Goal: Find contact information: Find contact information

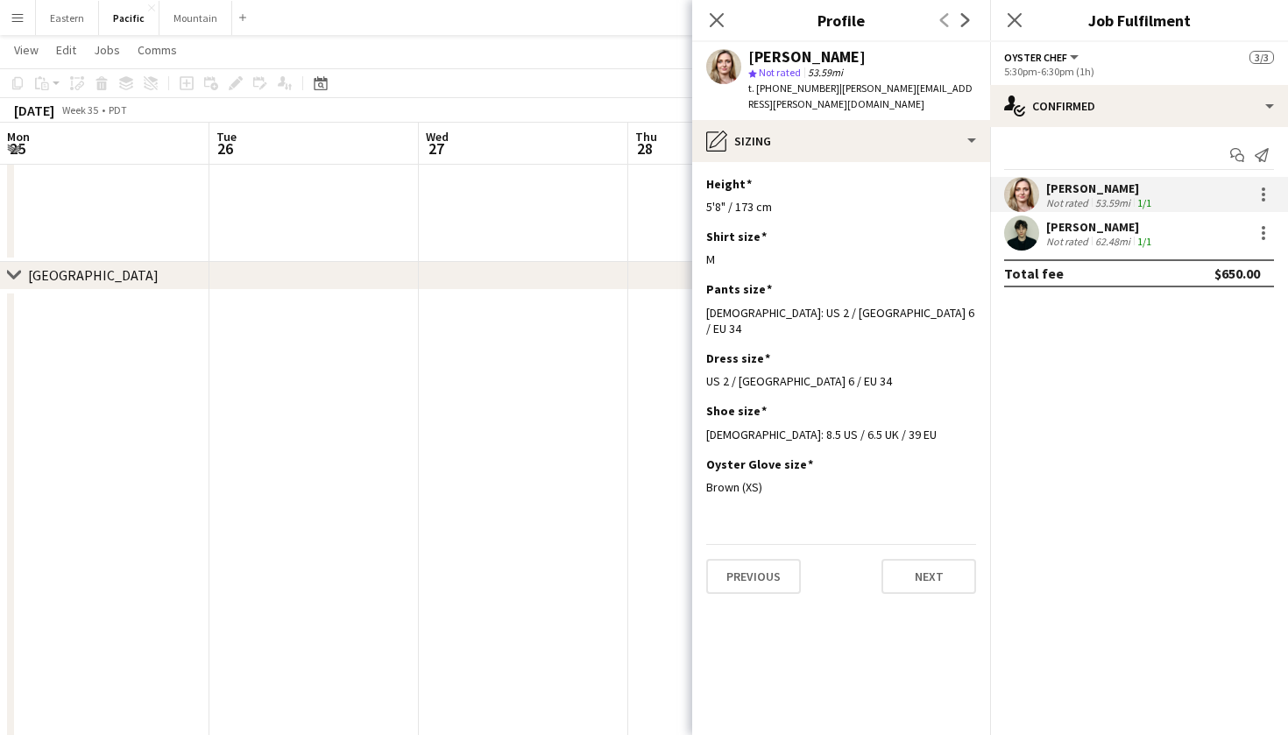
scroll to position [0, 421]
click at [565, 240] on app-date-cell at bounding box center [520, 26] width 209 height 472
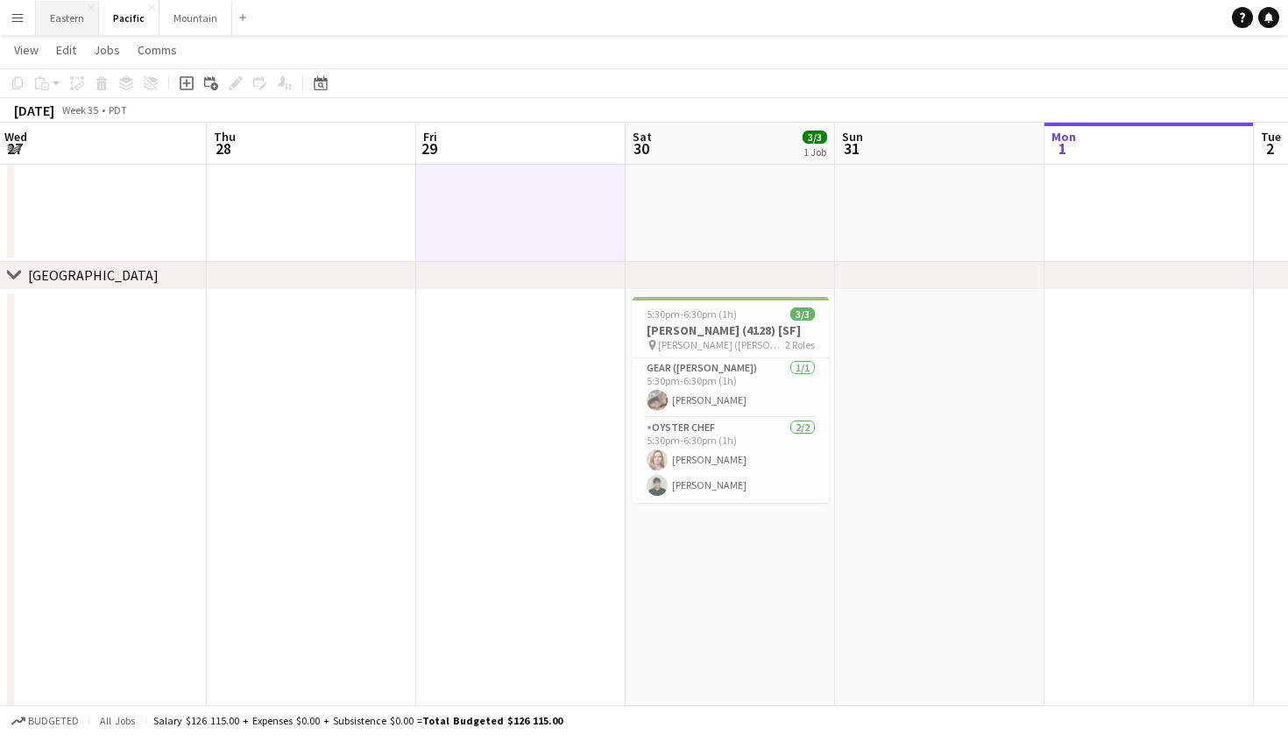
click at [79, 9] on button "Eastern Close" at bounding box center [67, 18] width 63 height 34
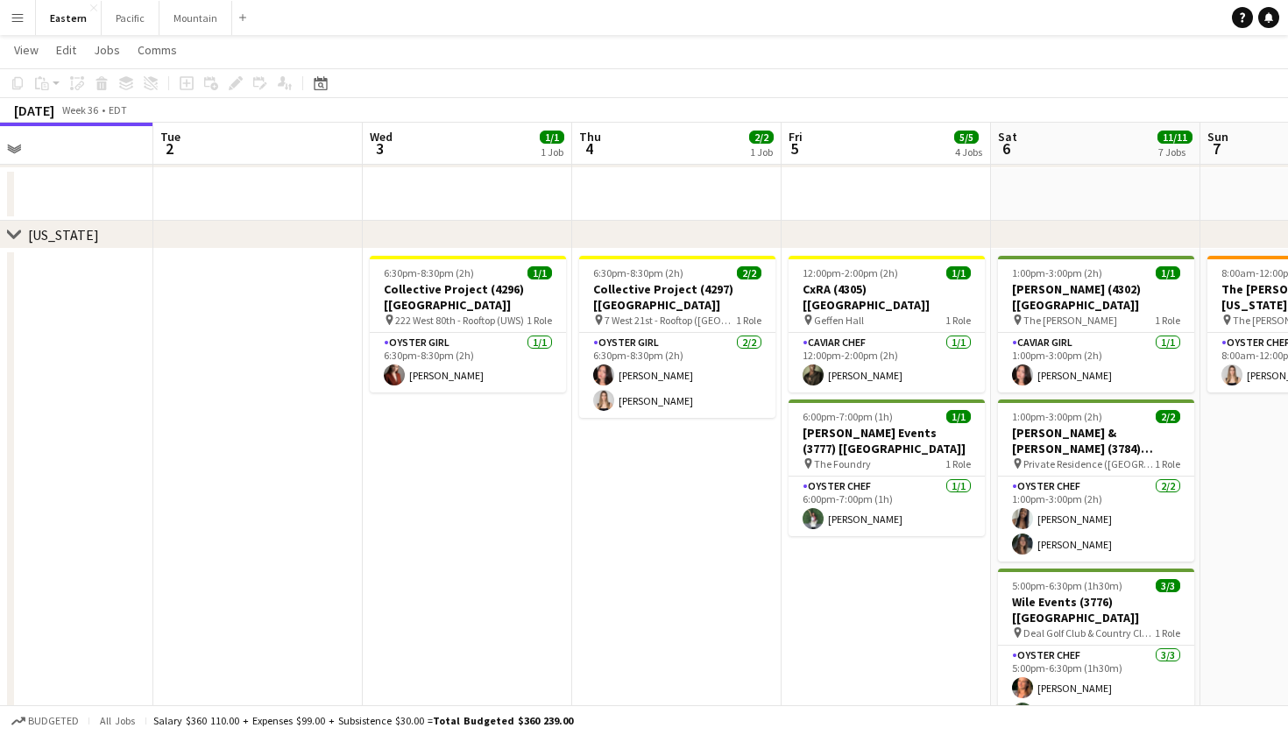
scroll to position [567, 0]
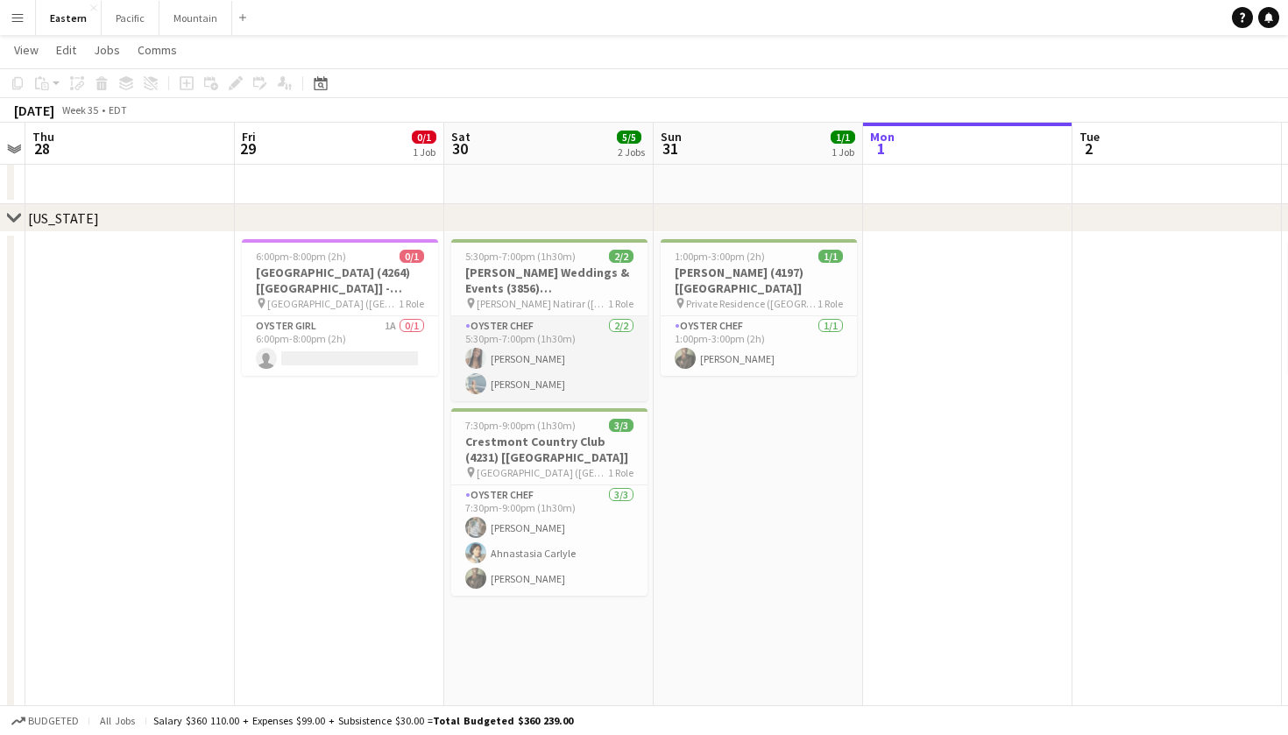
click at [546, 378] on app-card-role "Oyster Chef 2/2 5:30pm-7:00pm (1h30m) Eileen Saa Sarah Alden" at bounding box center [549, 358] width 196 height 85
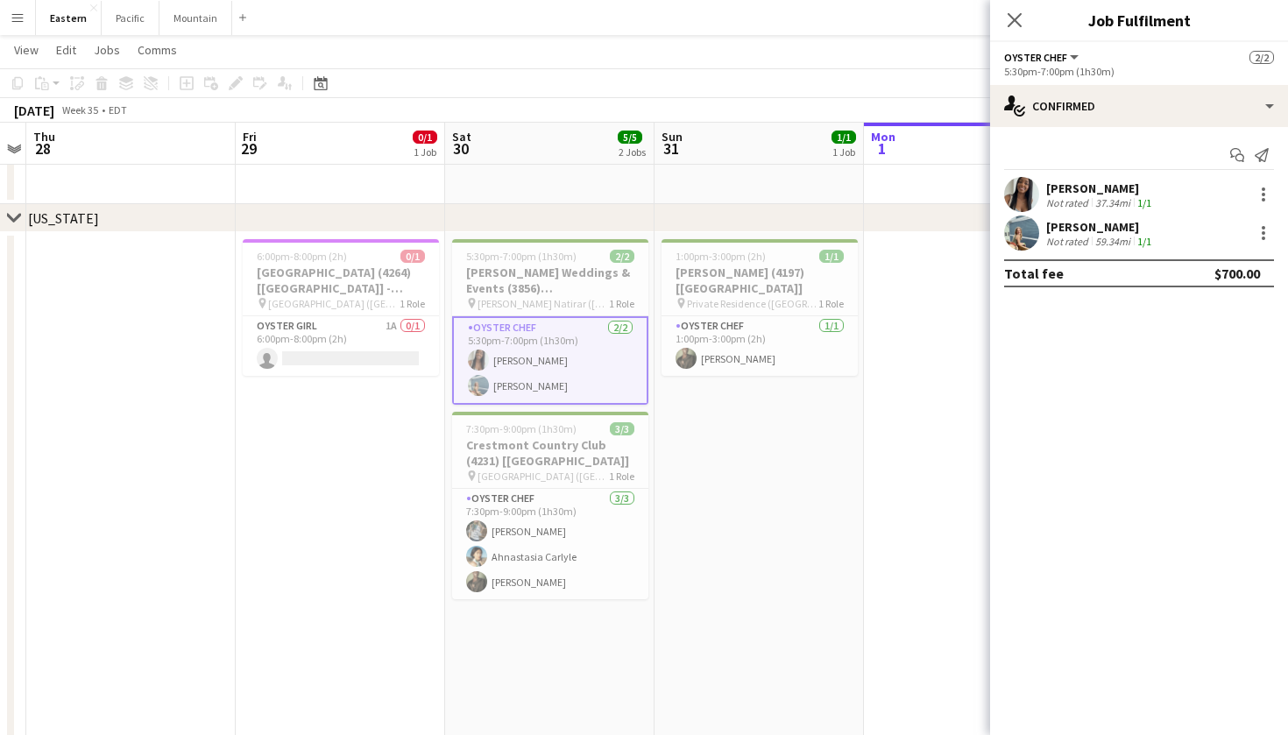
click at [1041, 233] on div "Sarah Alden Not rated 59.34mi 1/1" at bounding box center [1139, 232] width 298 height 35
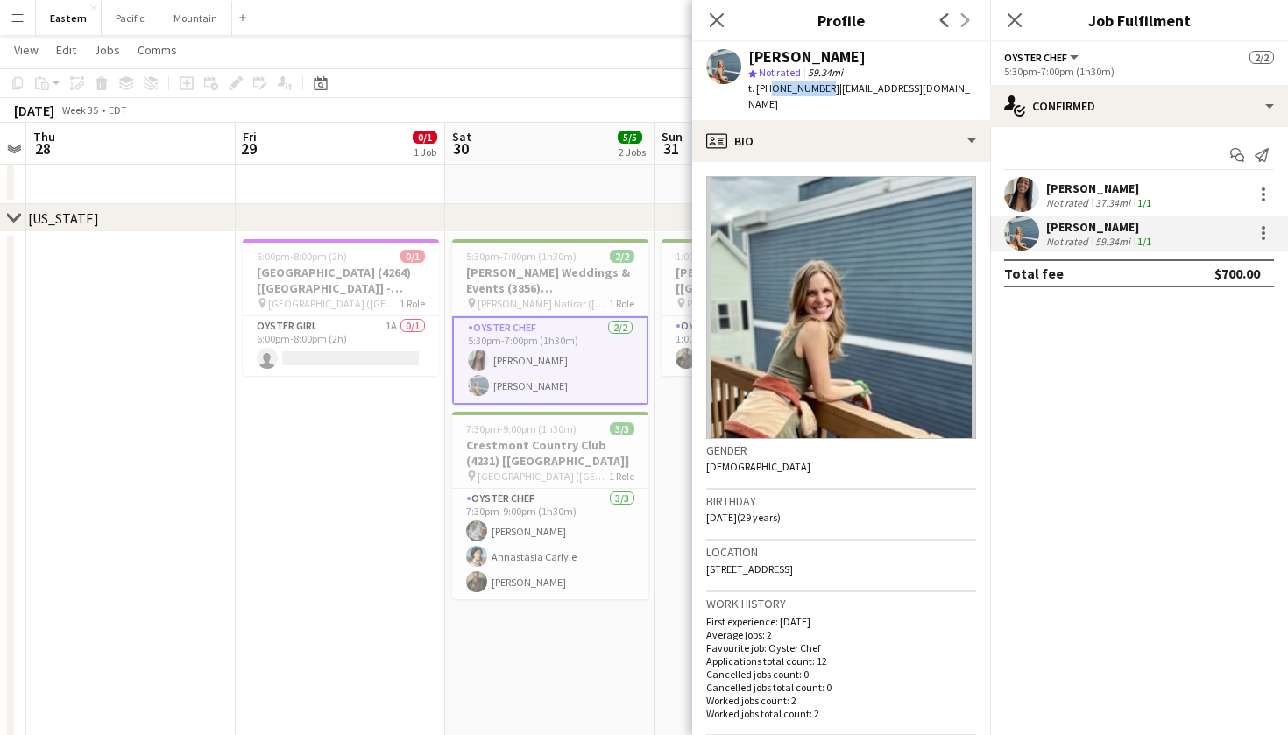
drag, startPoint x: 818, startPoint y: 88, endPoint x: 766, endPoint y: 93, distance: 52.8
click at [766, 93] on span "t. +12156967791" at bounding box center [793, 87] width 91 height 13
copy span "2156967791"
drag, startPoint x: 923, startPoint y: 87, endPoint x: 825, endPoint y: 88, distance: 98.1
click at [825, 88] on div "Sarah Alden star Not rated 59.34mi t. +12156967791 | saldengfs@gmail.com" at bounding box center [841, 81] width 298 height 78
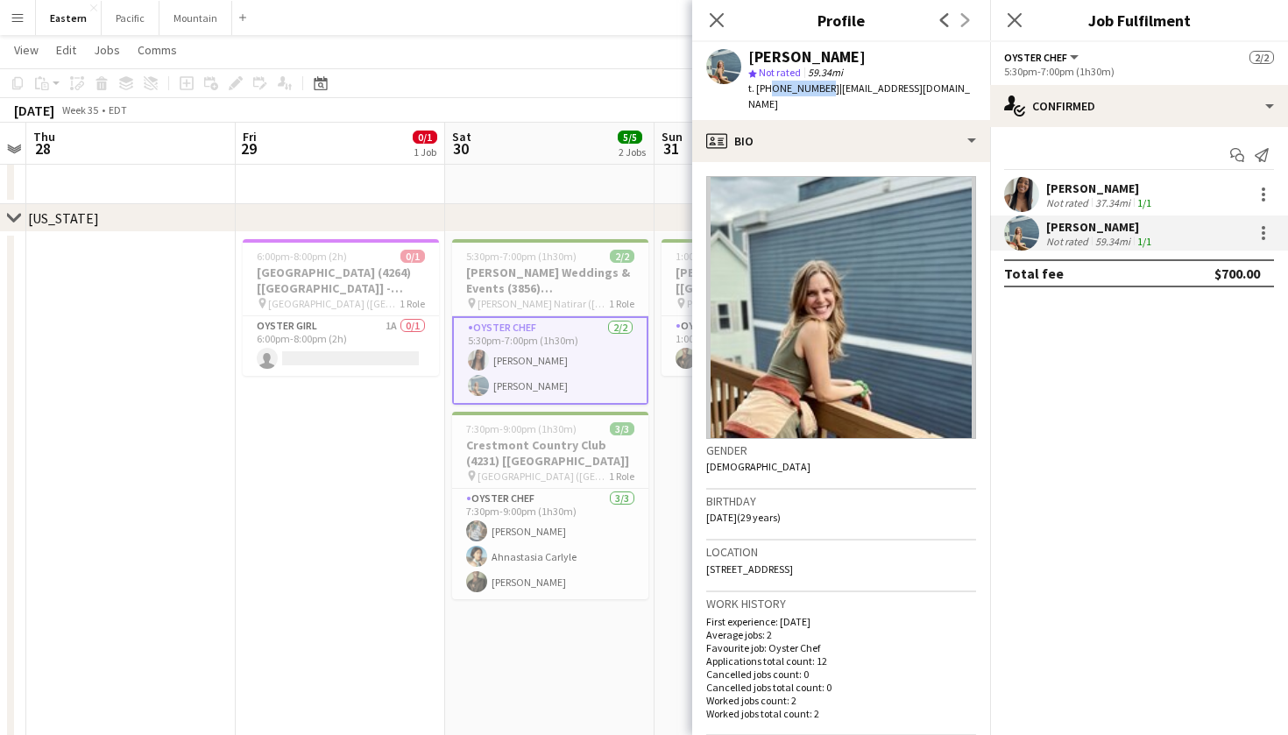
copy span "[EMAIL_ADDRESS][DOMAIN_NAME]"
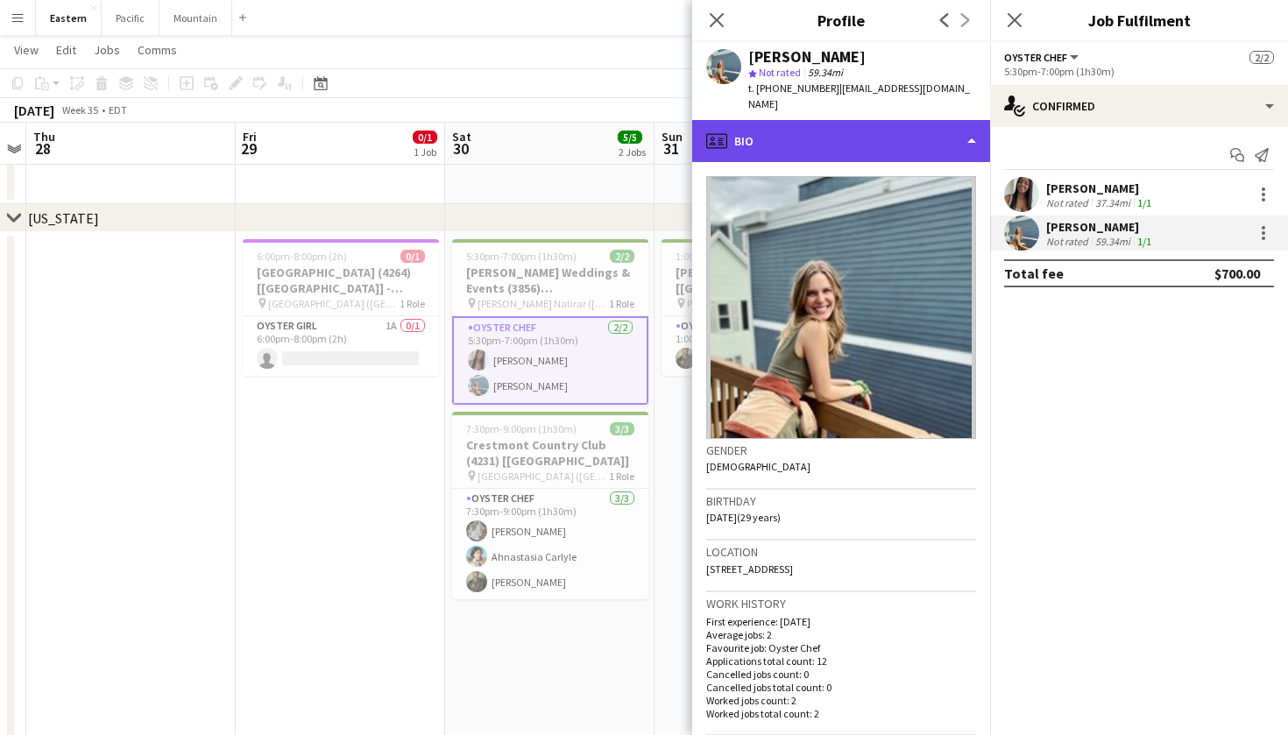
click at [961, 120] on div "profile Bio" at bounding box center [841, 141] width 298 height 42
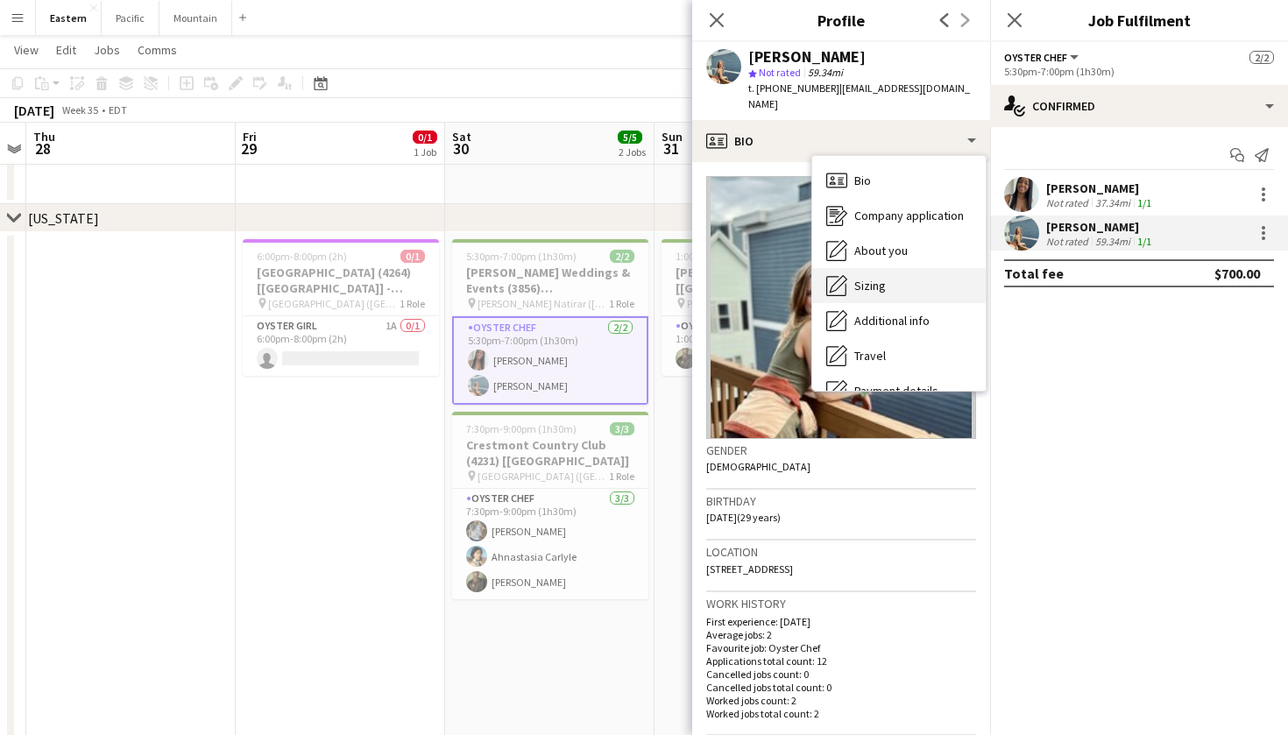
click at [899, 269] on div "Sizing Sizing" at bounding box center [898, 285] width 173 height 35
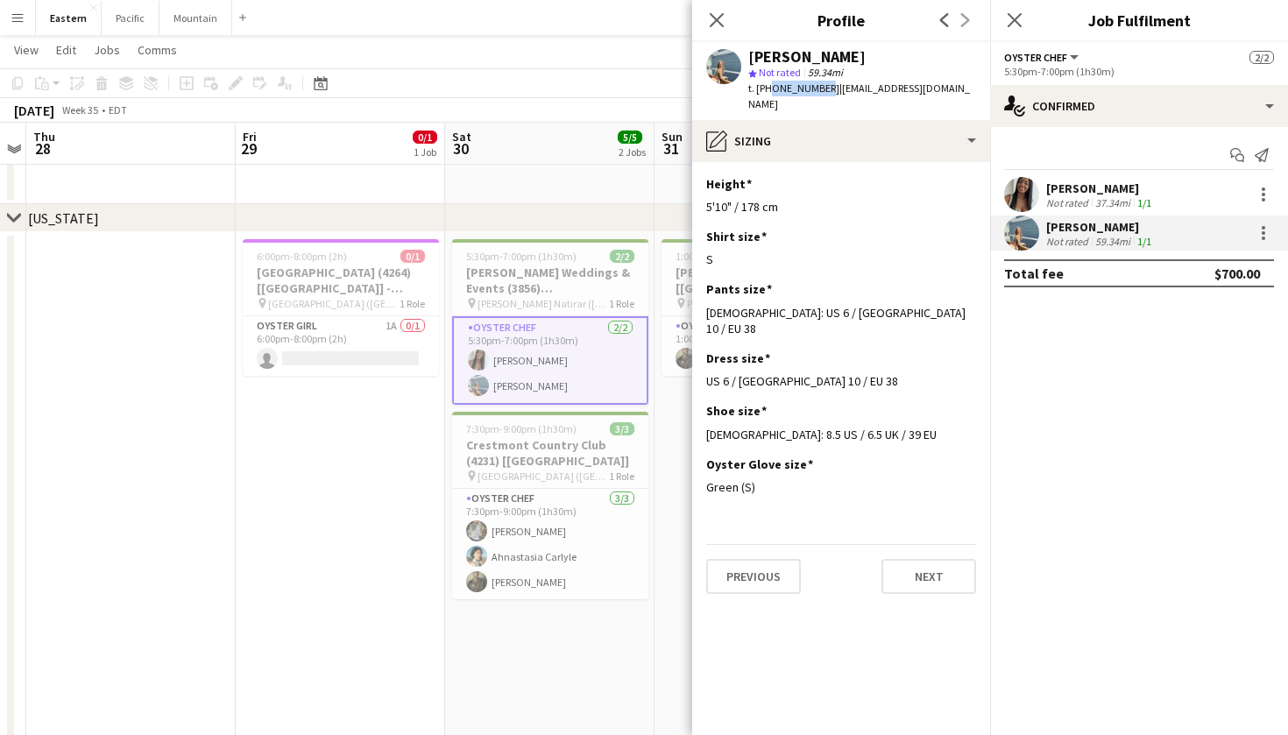
drag, startPoint x: 765, startPoint y: 91, endPoint x: 819, endPoint y: 91, distance: 54.3
click at [819, 91] on span "t. +12156967791" at bounding box center [793, 87] width 91 height 13
copy span "2156967791"
click at [929, 52] on div "Sarah Alden star Not rated 59.34mi t. +12156967791 | saldengfs@gmail.com" at bounding box center [841, 81] width 298 height 78
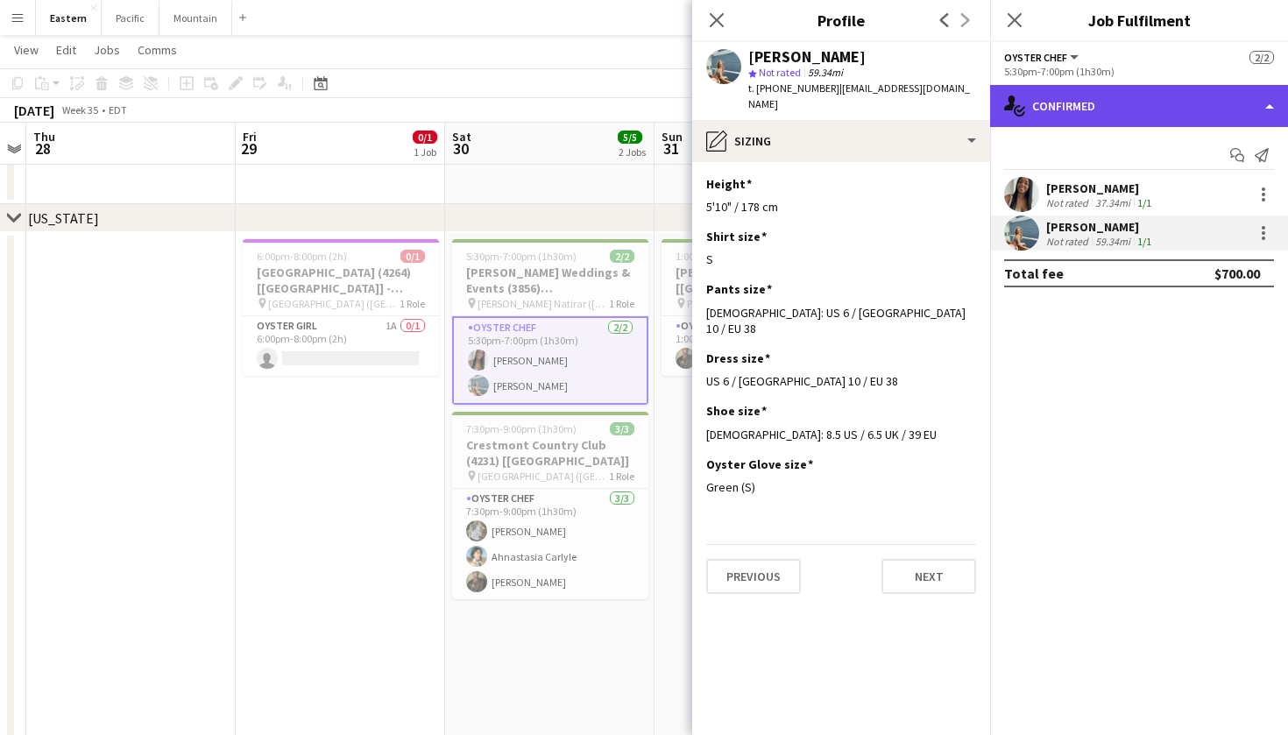
click at [1106, 111] on div "single-neutral-actions-check-2 Confirmed" at bounding box center [1139, 106] width 298 height 42
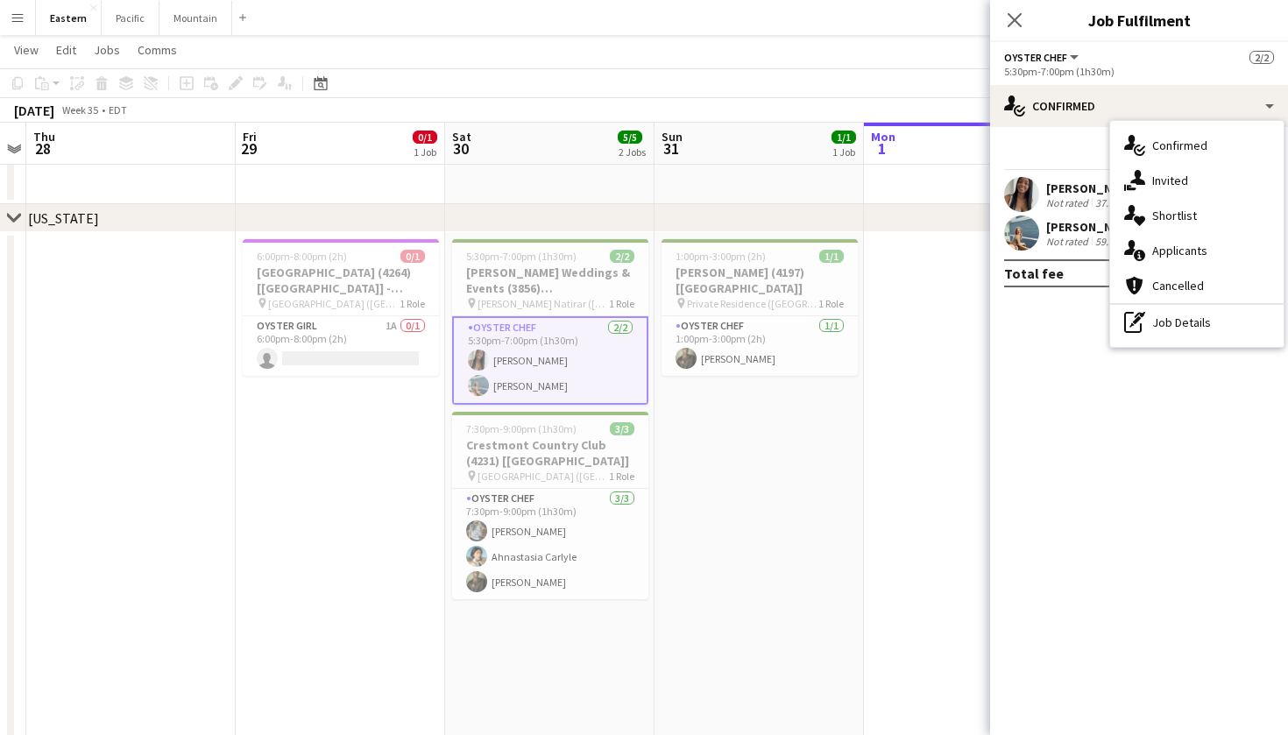
click at [1028, 227] on app-user-avatar at bounding box center [1021, 232] width 35 height 35
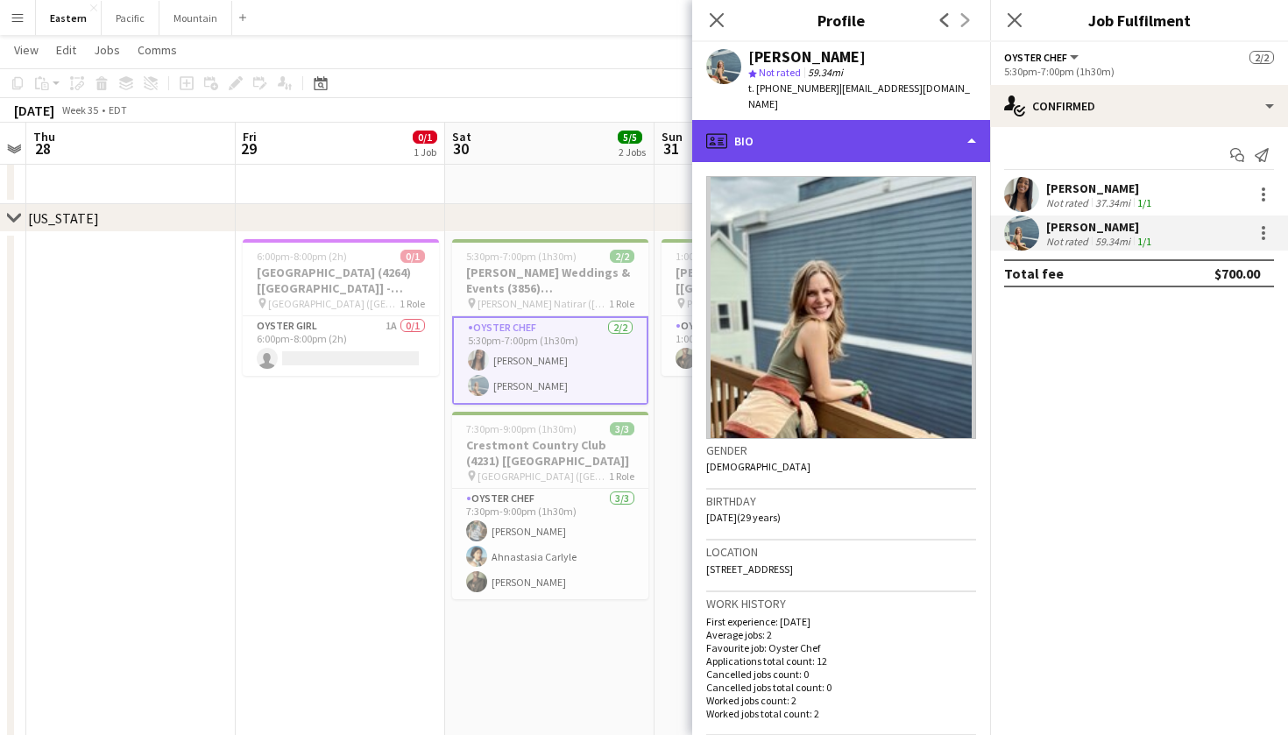
click at [821, 134] on div "profile Bio" at bounding box center [841, 141] width 298 height 42
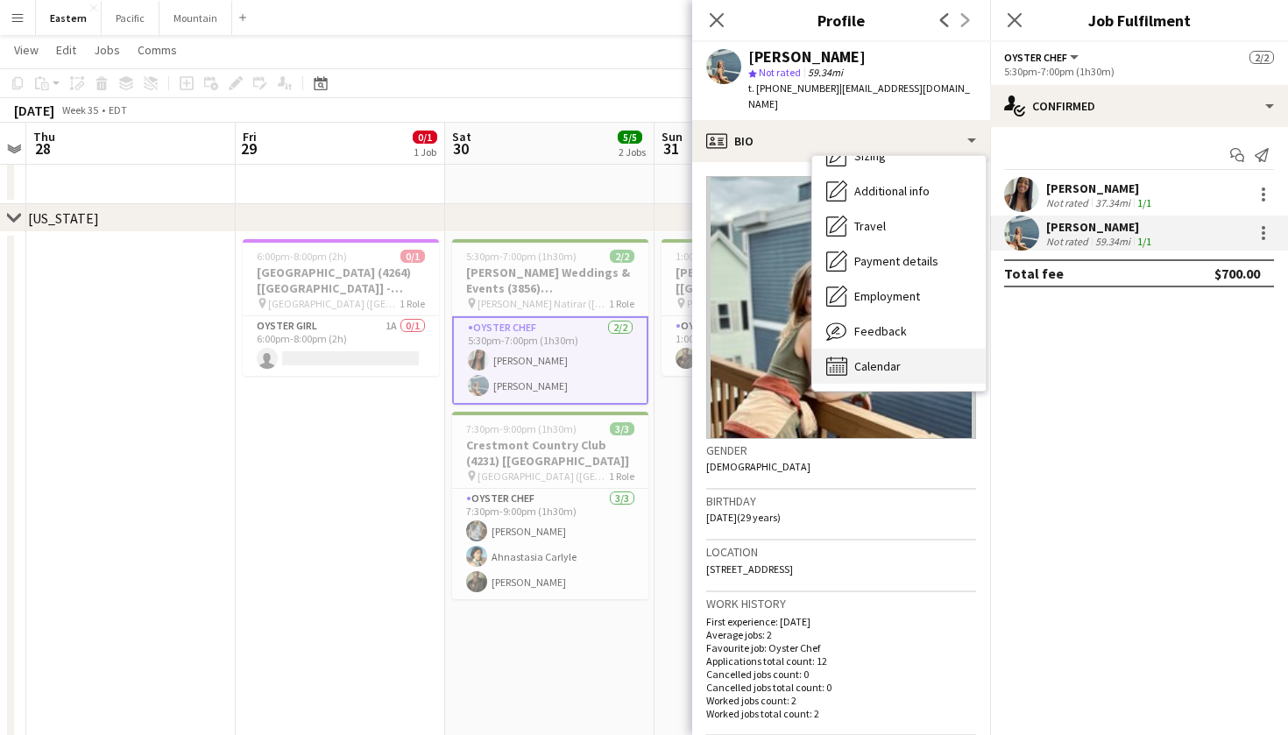
scroll to position [130, 0]
click at [874, 358] on span "Calendar" at bounding box center [877, 366] width 46 height 16
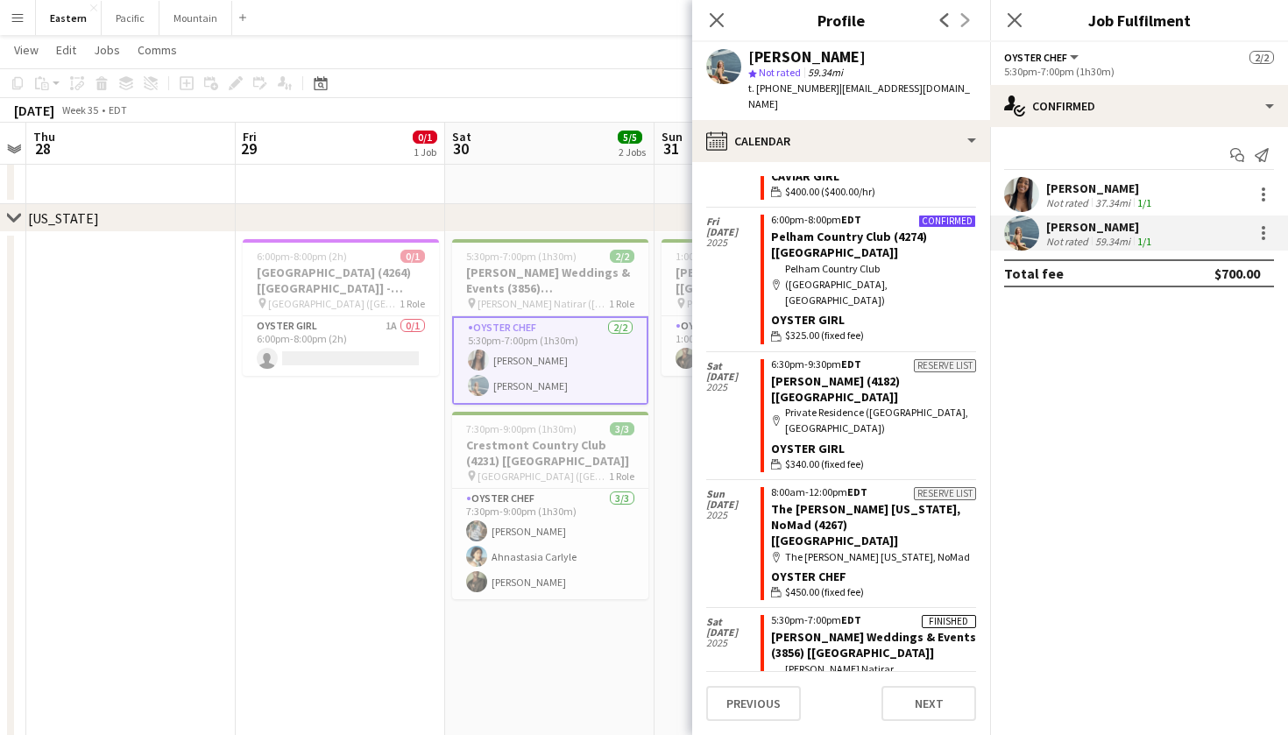
scroll to position [405, 0]
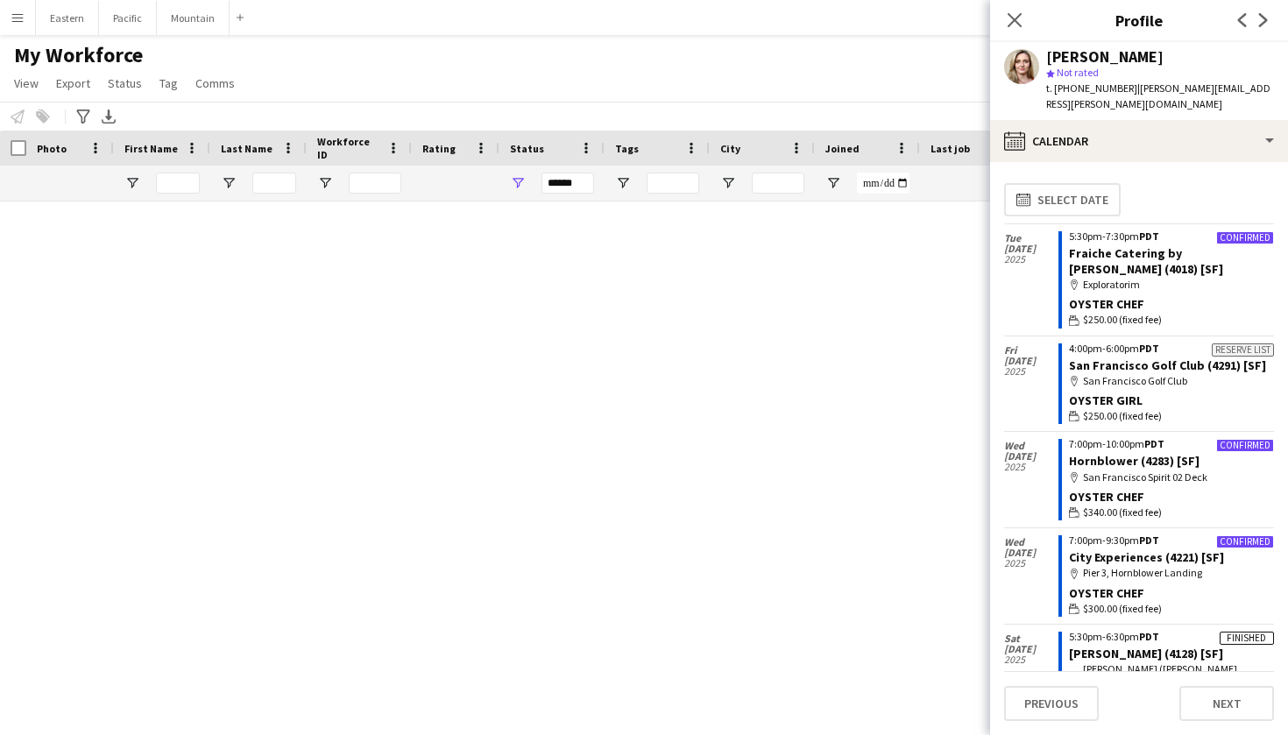
scroll to position [182, 0]
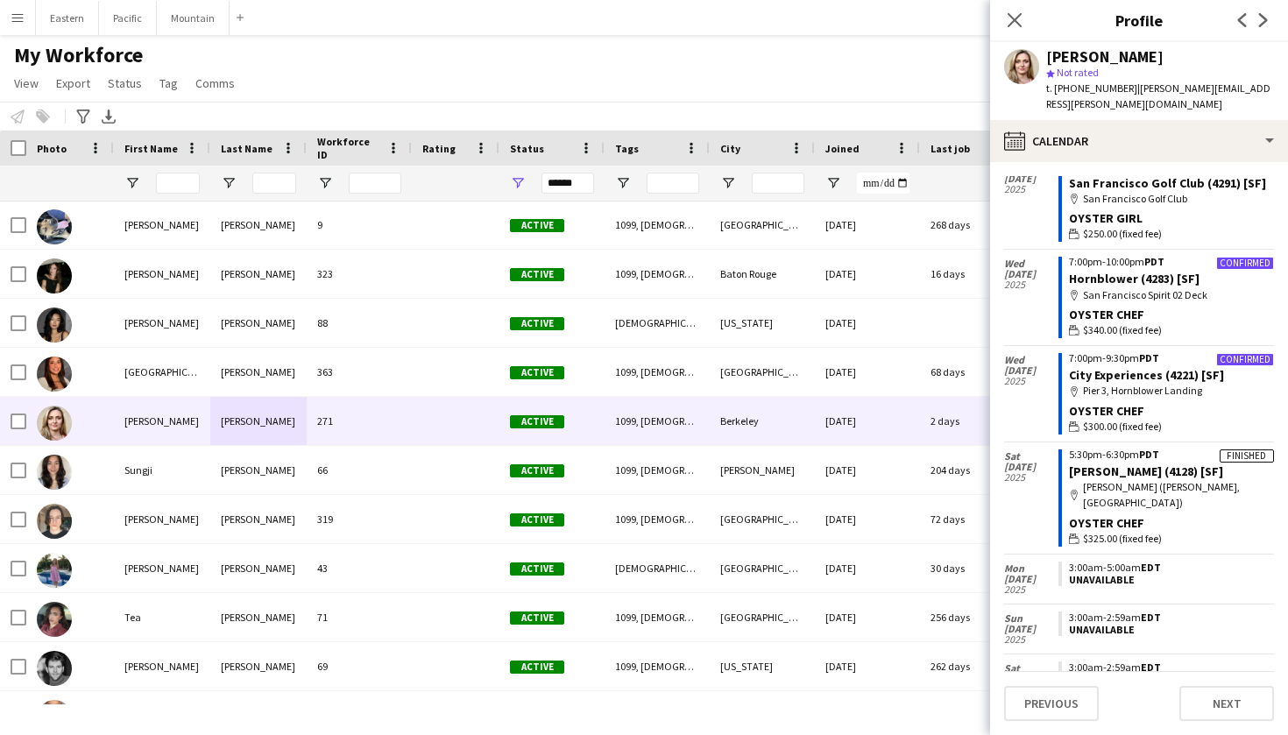
click at [26, 33] on button "Menu" at bounding box center [17, 17] width 35 height 35
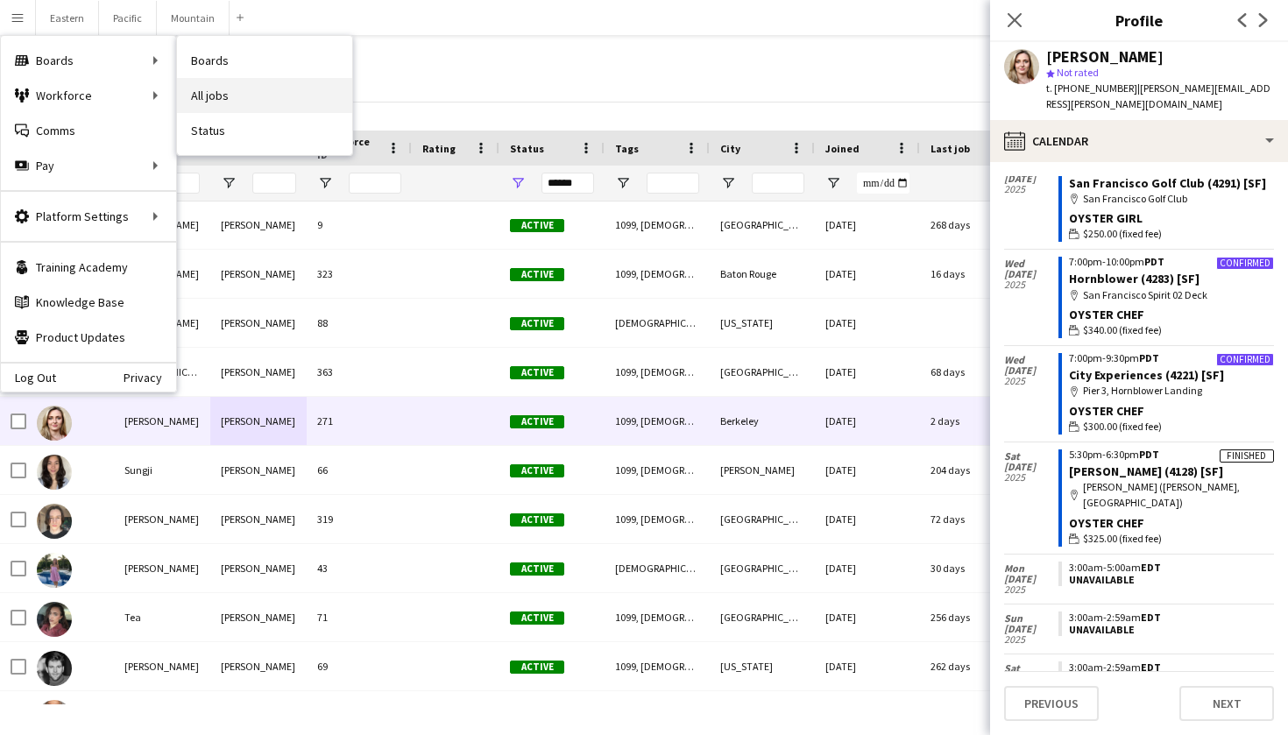
click at [274, 94] on link "All jobs" at bounding box center [264, 95] width 175 height 35
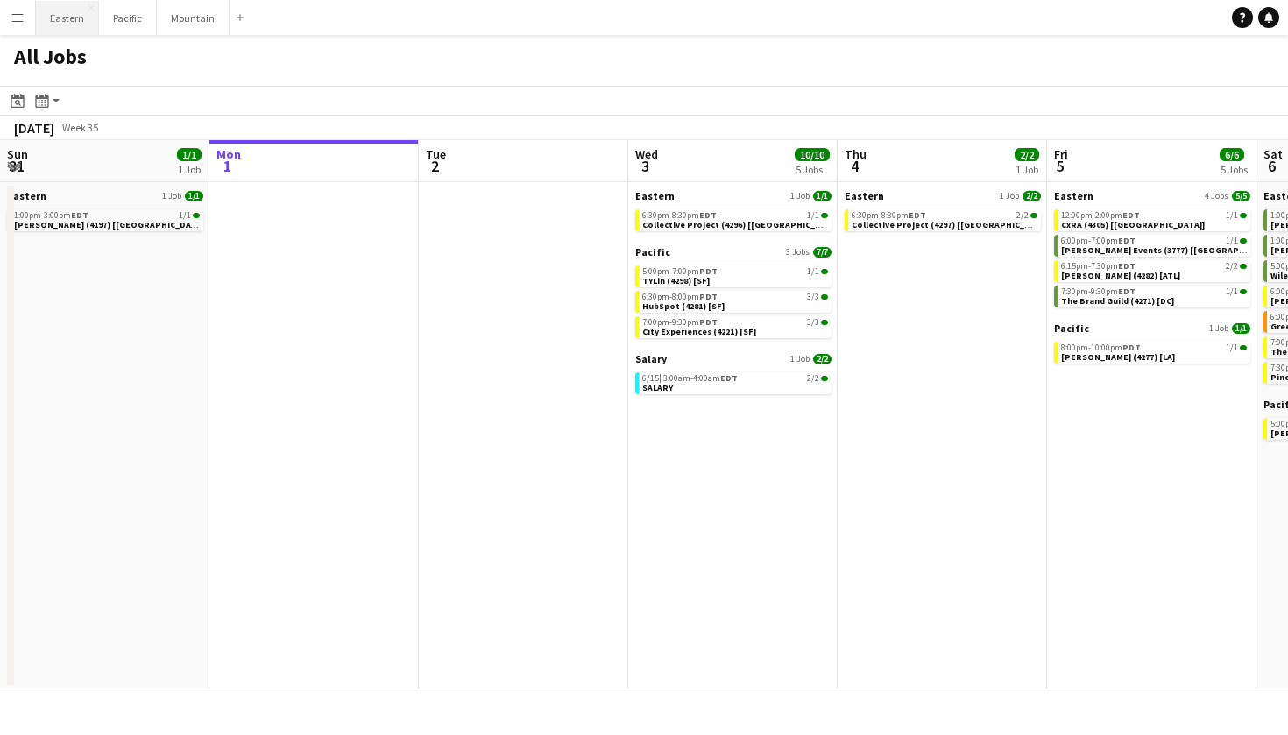
click at [83, 29] on button "Eastern Close" at bounding box center [67, 18] width 63 height 34
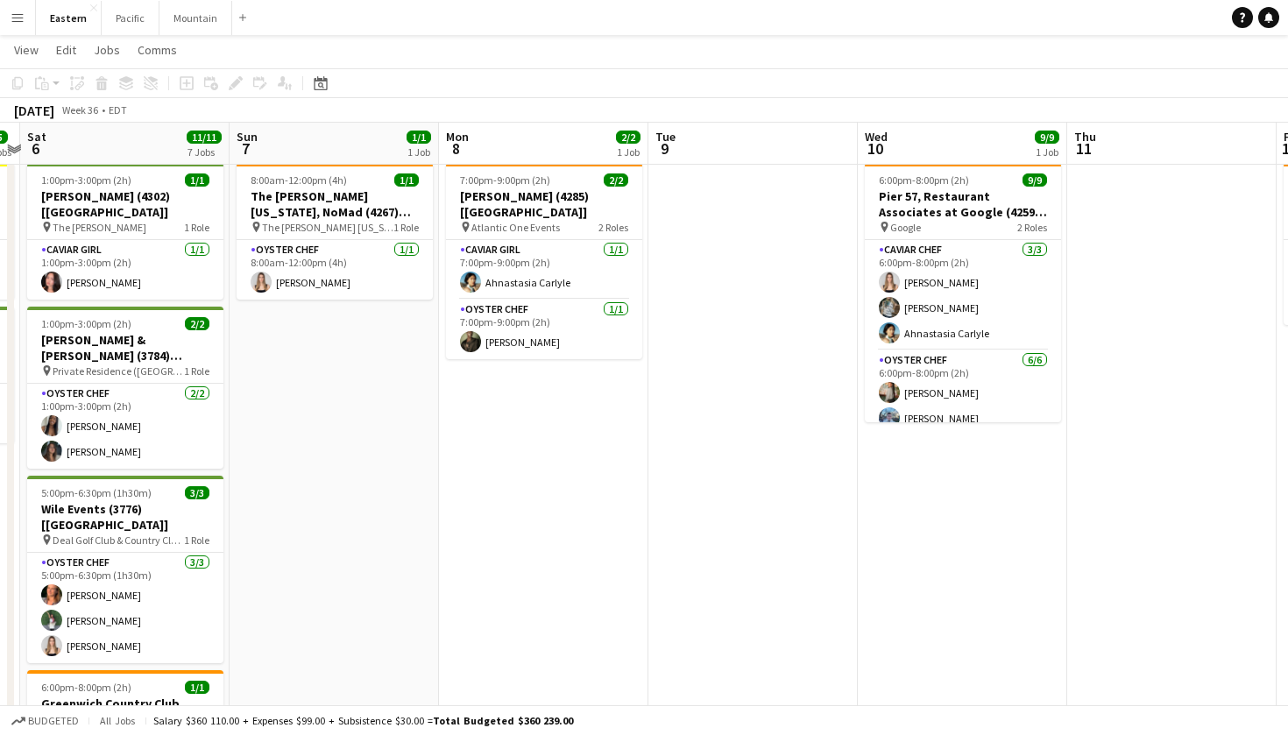
scroll to position [0, 609]
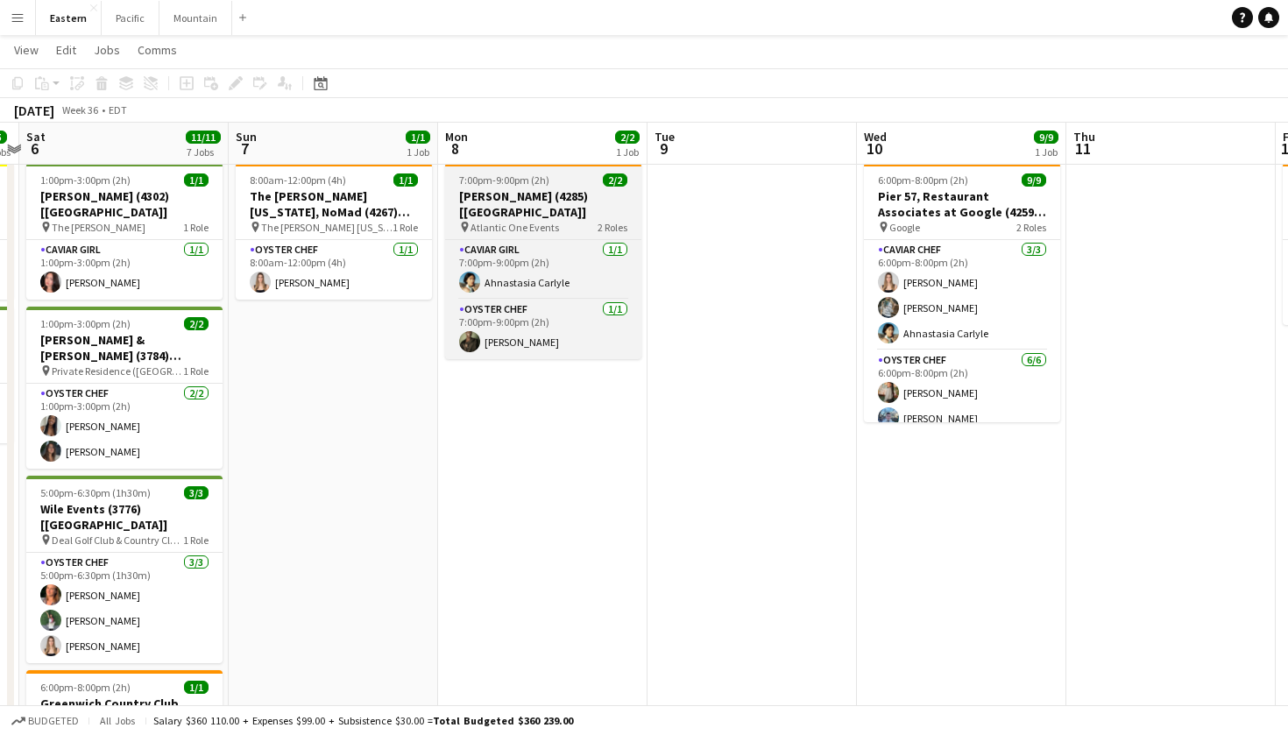
click at [575, 201] on h3 "[PERSON_NAME] (4285) [[GEOGRAPHIC_DATA]]" at bounding box center [543, 204] width 196 height 32
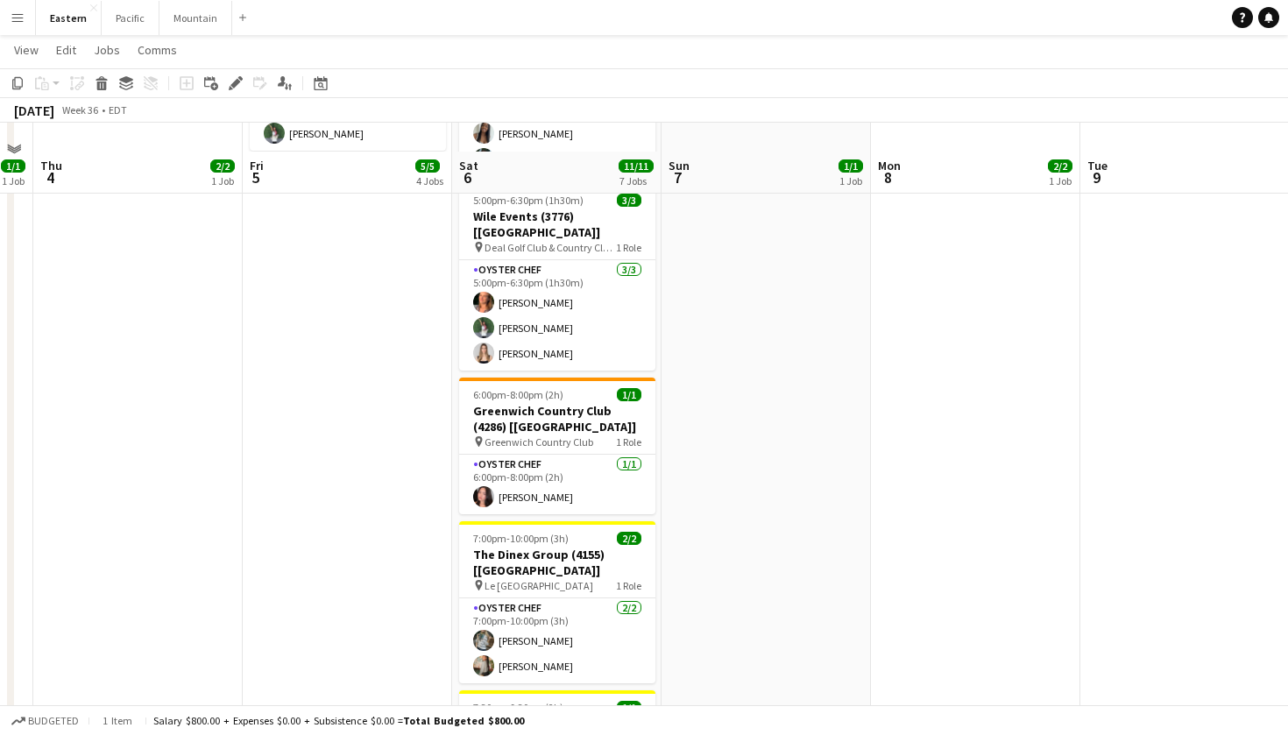
scroll to position [969, 0]
